Goal: Task Accomplishment & Management: Use online tool/utility

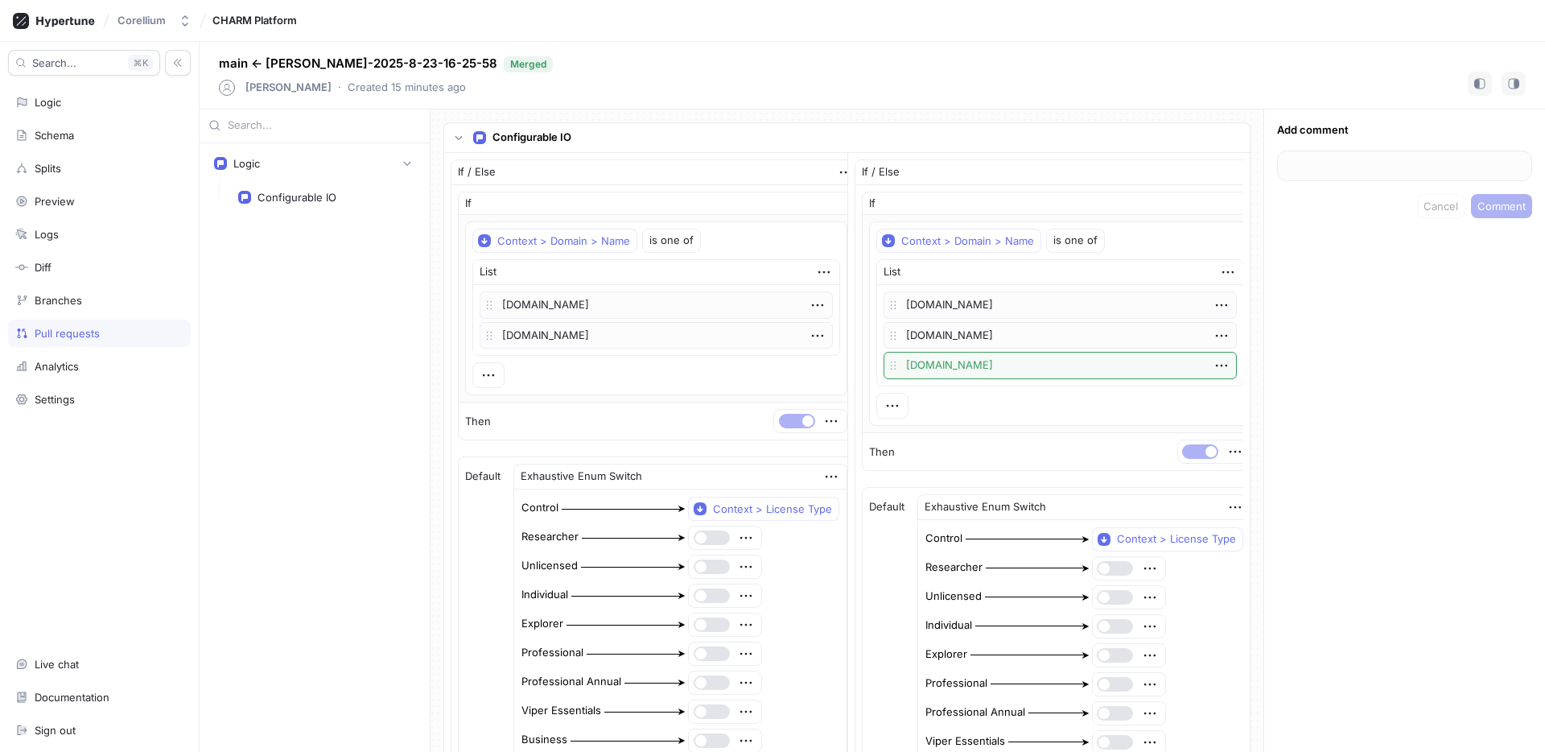
click at [539, 134] on p "Configurable IO" at bounding box center [531, 138] width 79 height 16
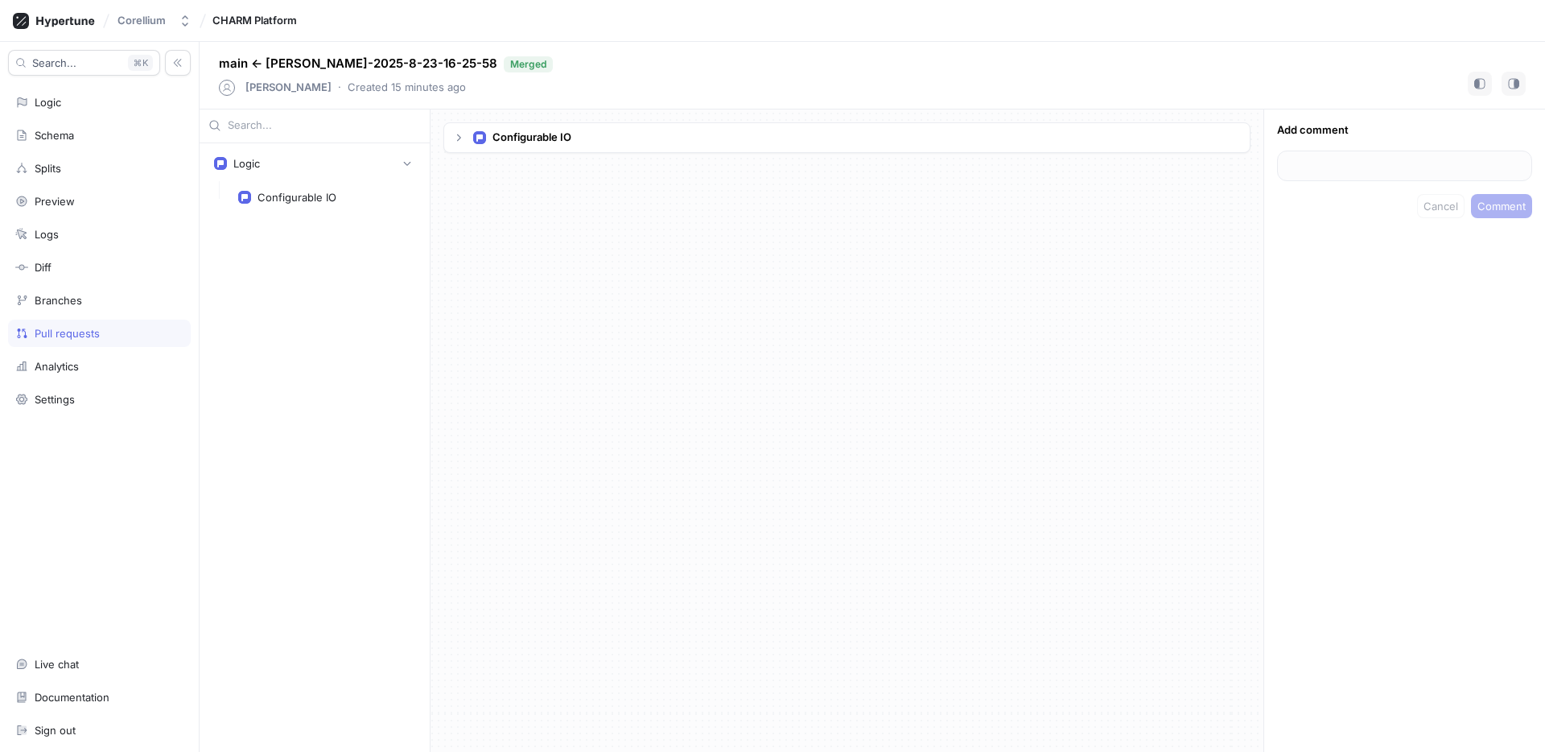
click at [539, 134] on p "Configurable IO" at bounding box center [531, 138] width 79 height 16
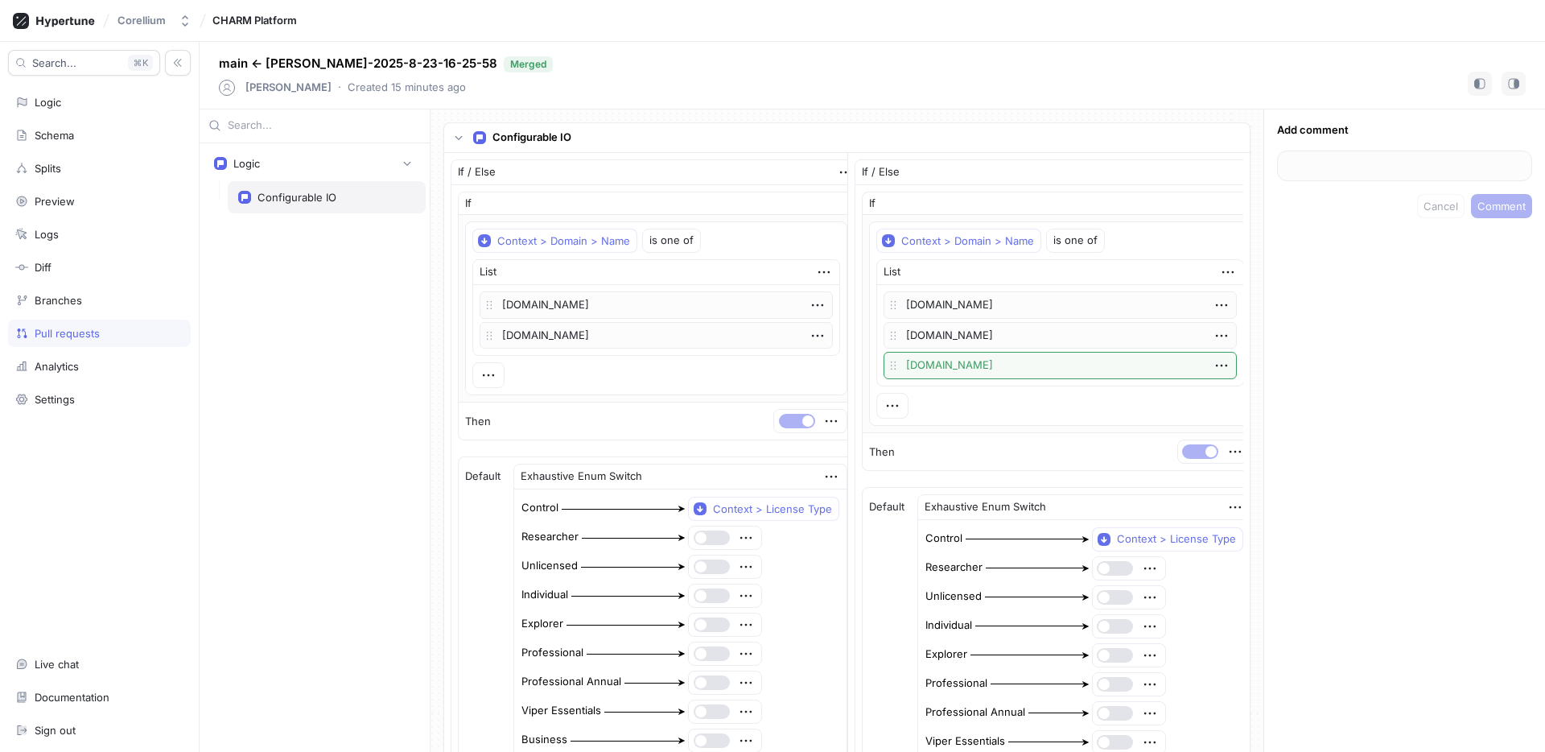
click at [282, 193] on div "Configurable IO" at bounding box center [297, 197] width 79 height 13
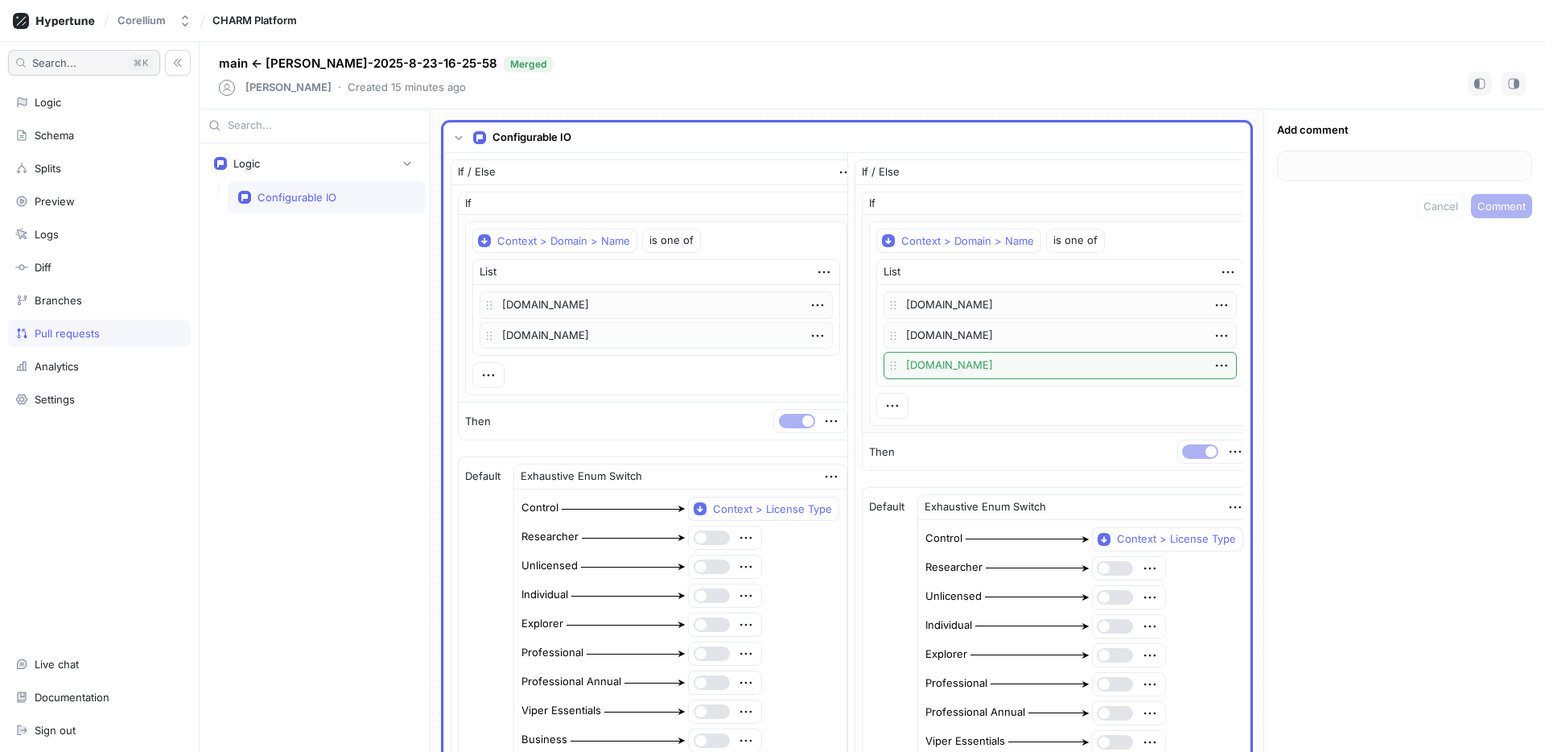
click at [84, 65] on button "Search... K" at bounding box center [84, 63] width 152 height 26
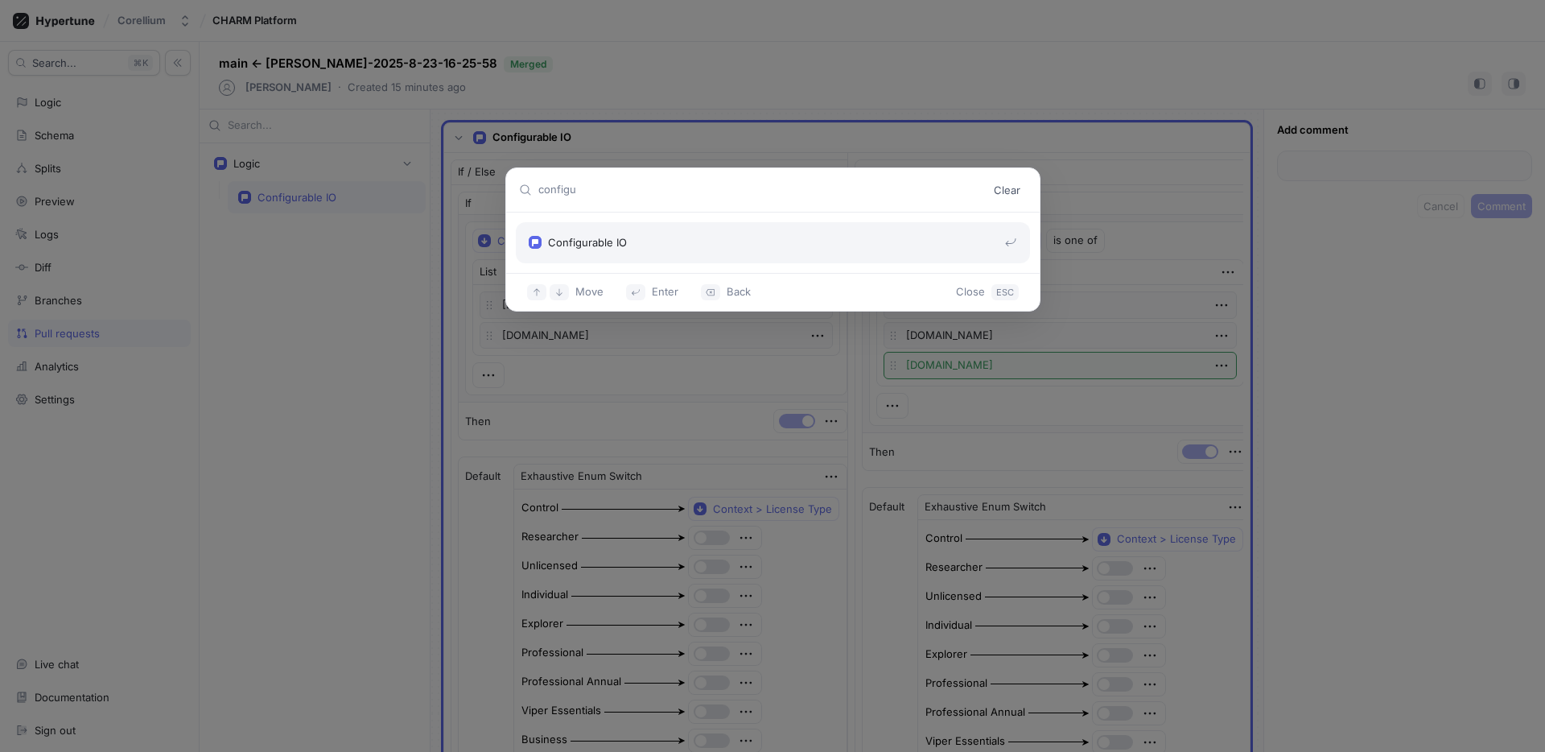
type input "configu"
click at [616, 246] on div "Configurable IO" at bounding box center [767, 243] width 476 height 16
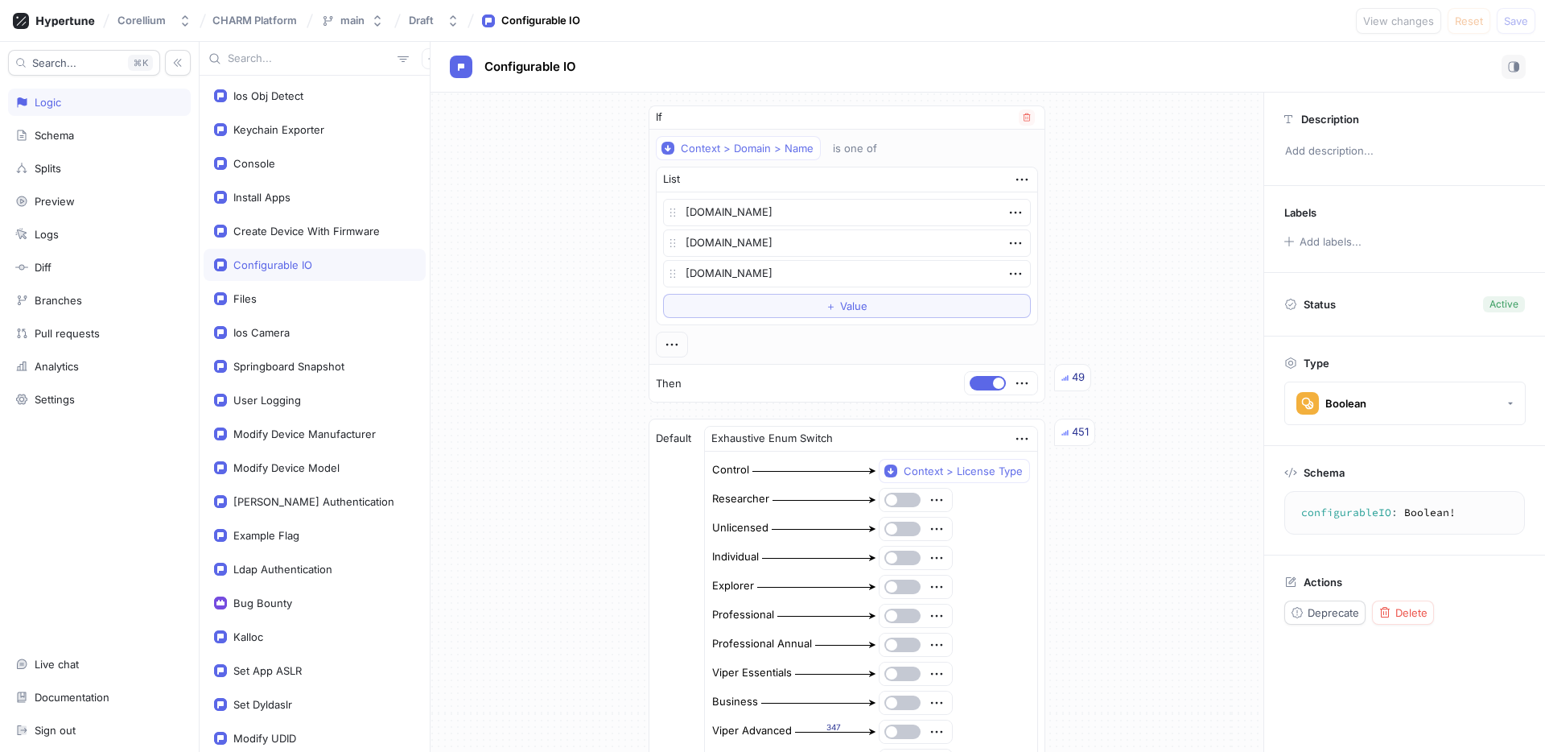
click at [838, 318] on div "ztest-1.corellium.co bam.ztest-1.corellium.co sj2.corellium.io To pick up a dra…" at bounding box center [847, 258] width 381 height 132
click at [840, 311] on span "Value" at bounding box center [853, 306] width 27 height 10
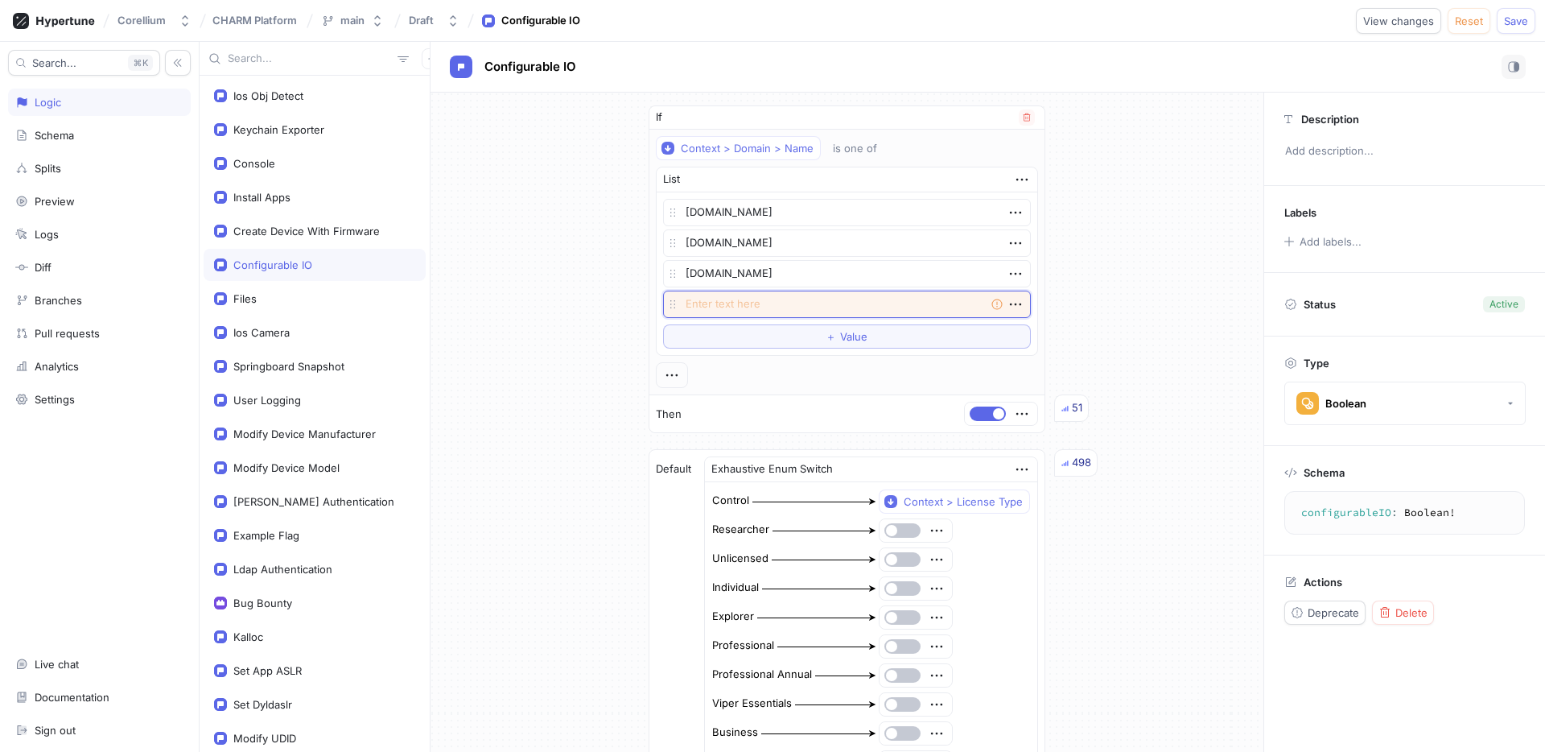
paste textarea "kaseyavh4.corellium.io"
type textarea "x"
type textarea "kaseyavh4.corellium.io"
click at [1169, 296] on div "If Context > Domain > Name is one of List ztest-1.corellium.co bam.ztest-1.core…" at bounding box center [847, 642] width 833 height 1098
click at [1436, 20] on button "View changes" at bounding box center [1398, 21] width 85 height 26
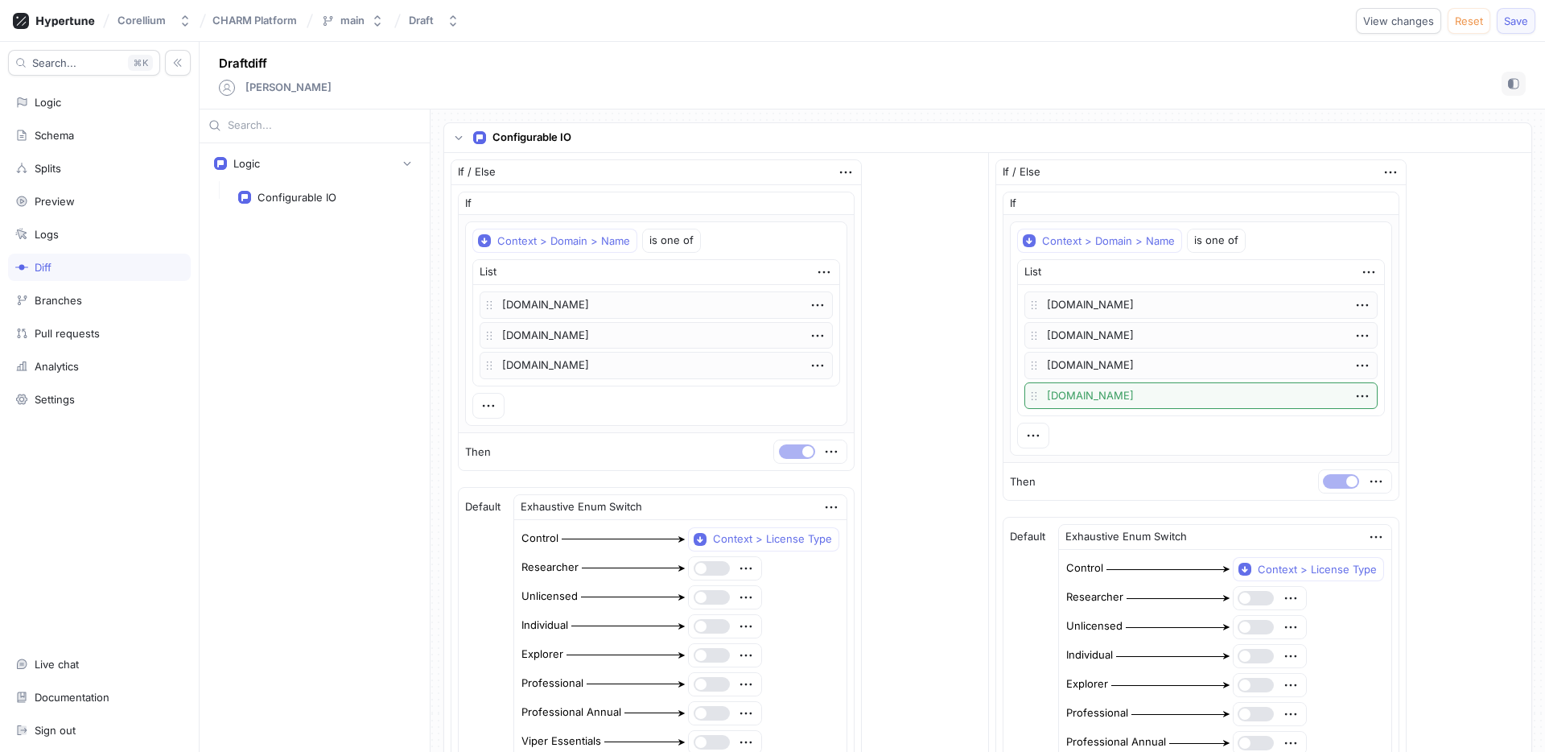
click at [1513, 29] on button "Save" at bounding box center [1516, 21] width 39 height 26
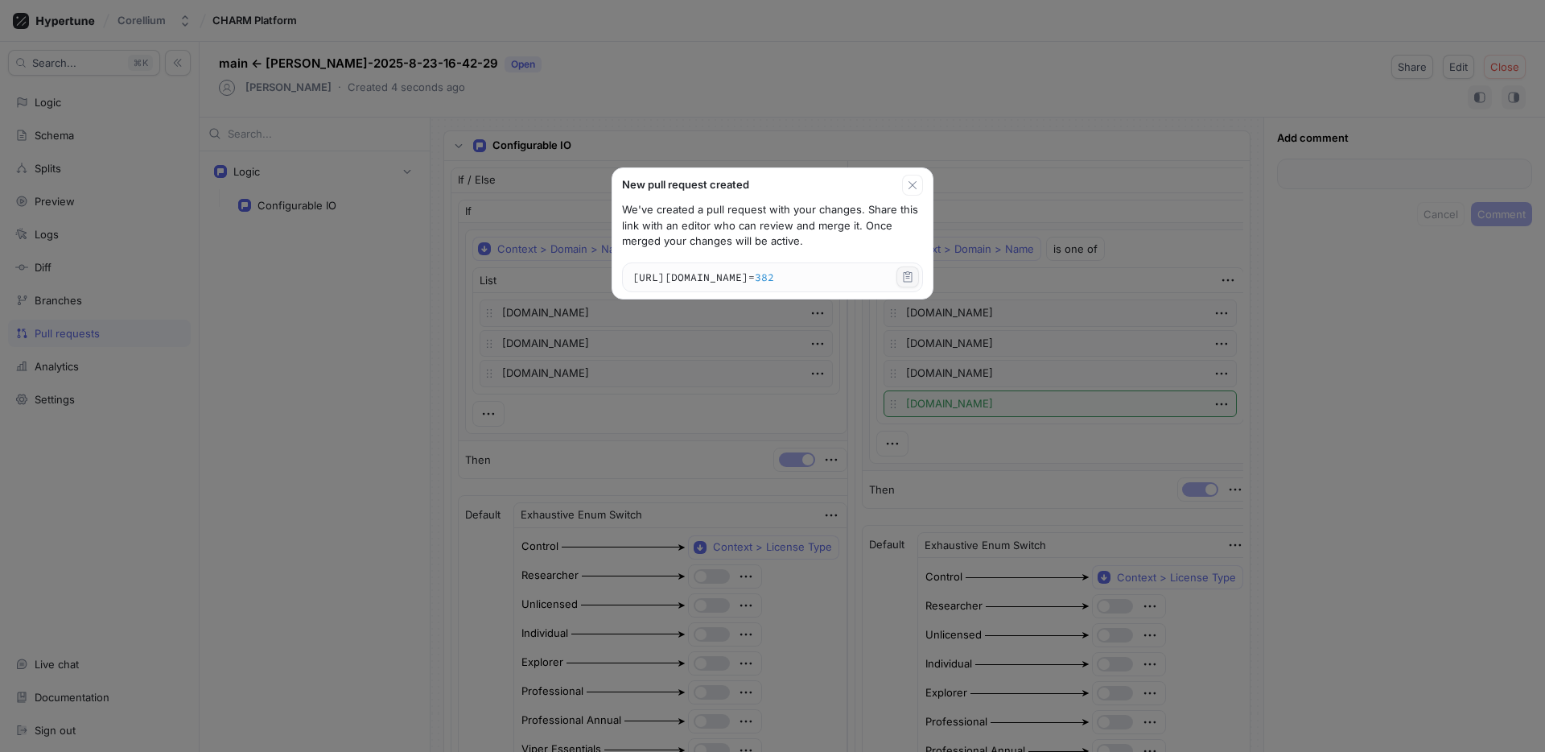
click at [912, 273] on icon "button" at bounding box center [908, 276] width 9 height 10
click at [912, 279] on icon "button" at bounding box center [907, 276] width 13 height 13
click at [917, 182] on icon "button" at bounding box center [912, 185] width 13 height 13
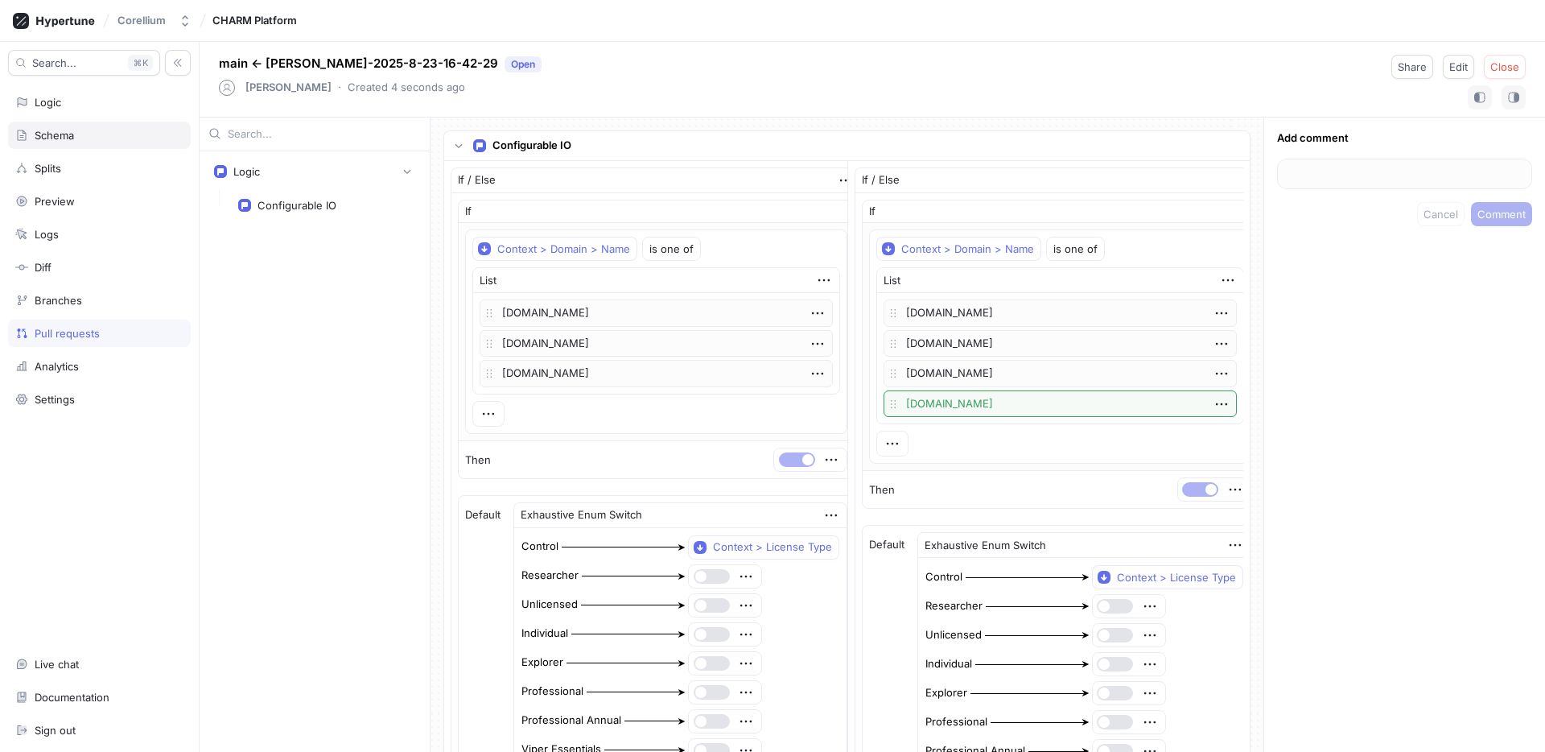
click at [67, 126] on div "Schema" at bounding box center [99, 135] width 183 height 27
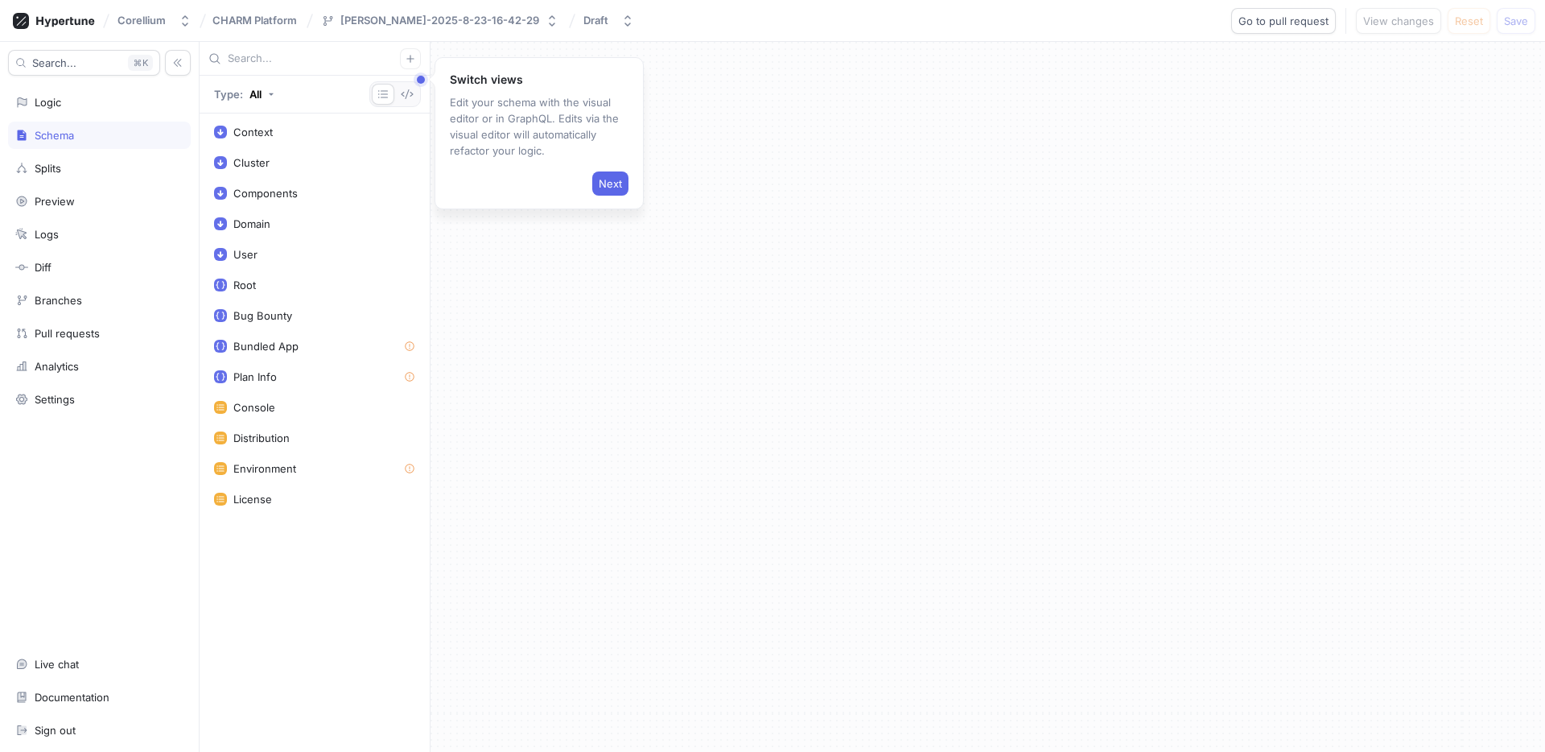
click at [62, 122] on div "Schema" at bounding box center [99, 135] width 183 height 27
click at [62, 113] on div "Logic" at bounding box center [99, 102] width 183 height 27
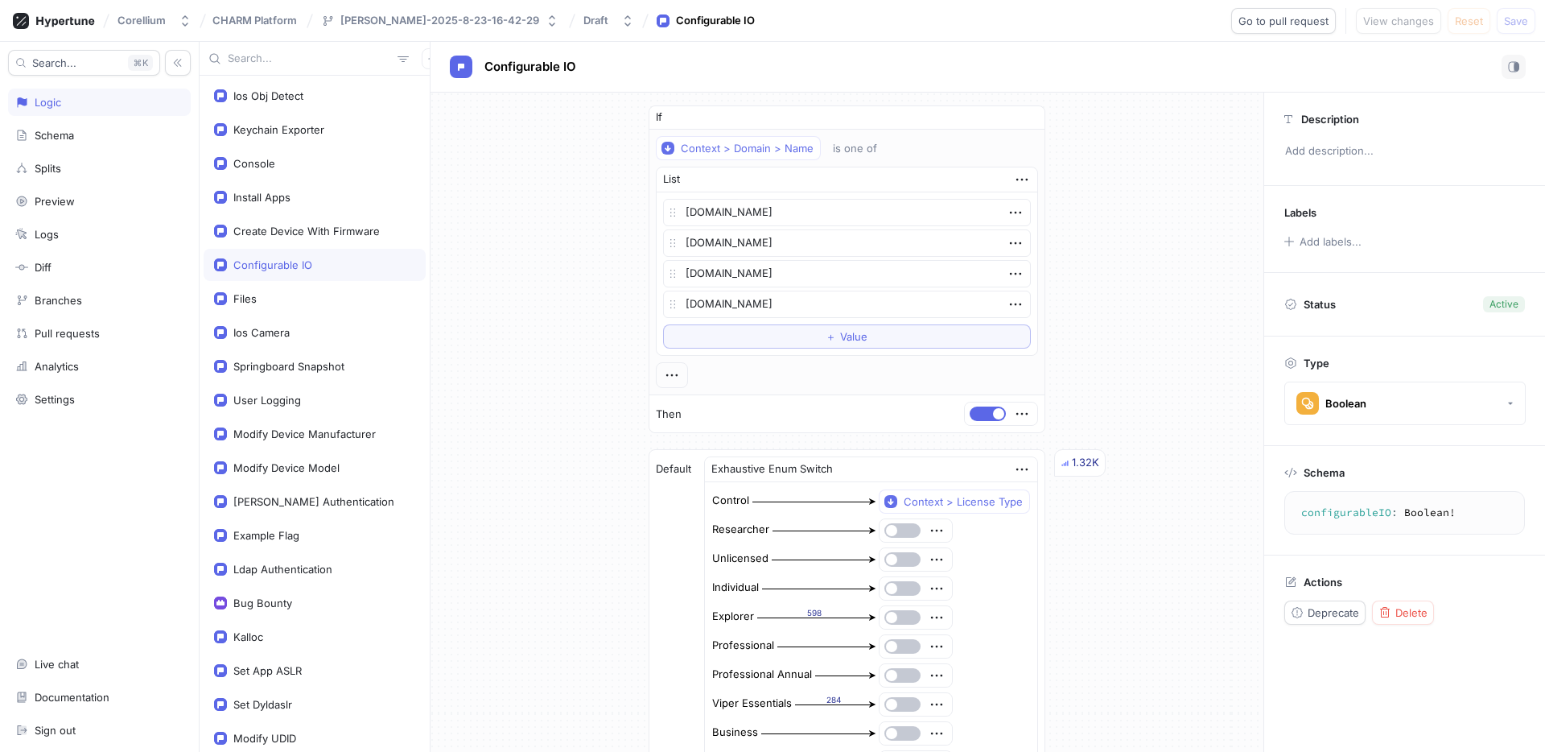
type textarea "x"
